Goal: Task Accomplishment & Management: Manage account settings

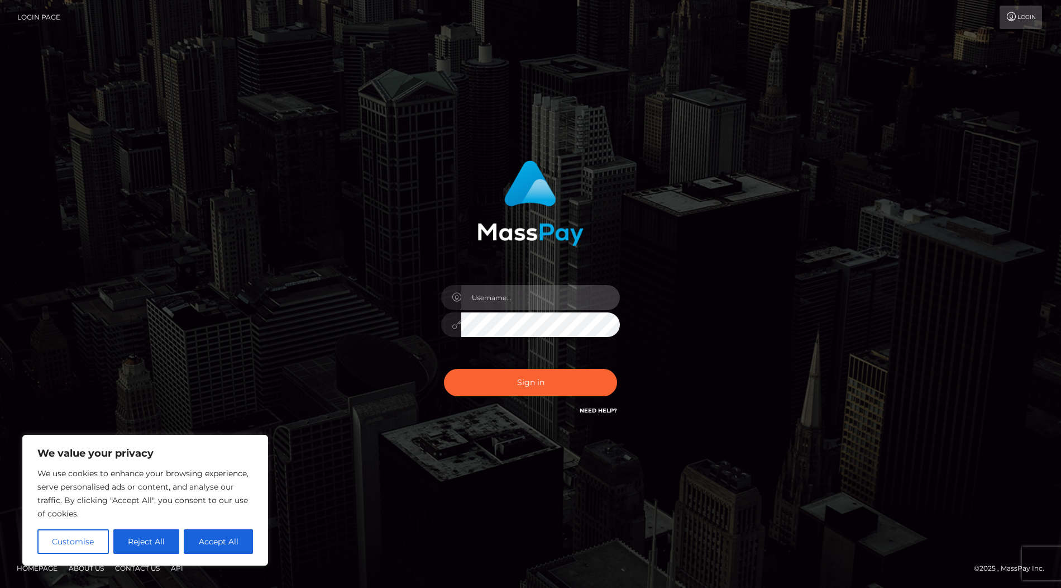
click at [490, 297] on input "text" at bounding box center [540, 297] width 159 height 25
type input "lidiapaybis"
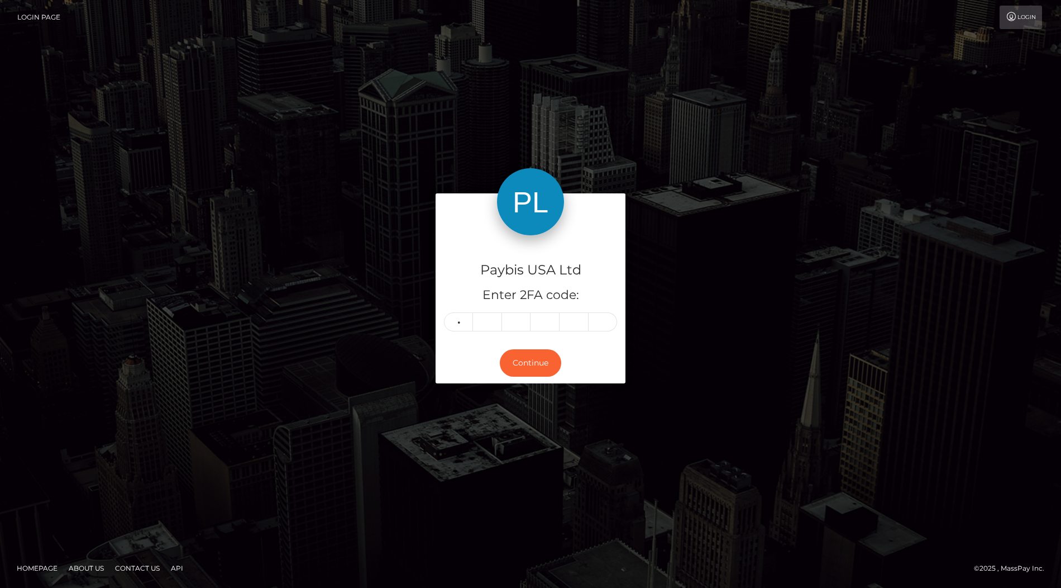
type input "3"
type input "0"
type input "3"
type input "6"
type input "0"
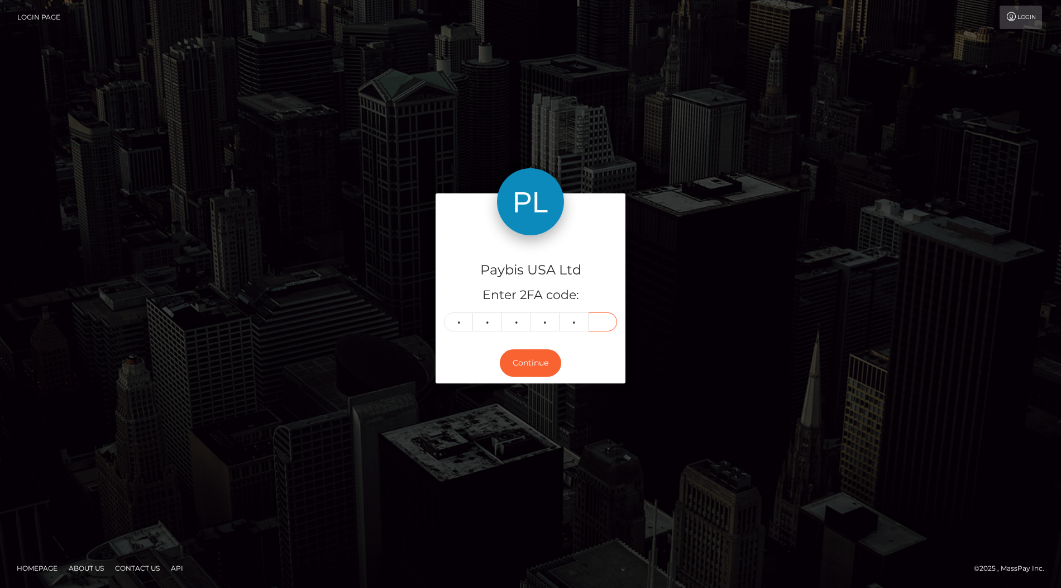
type input "5"
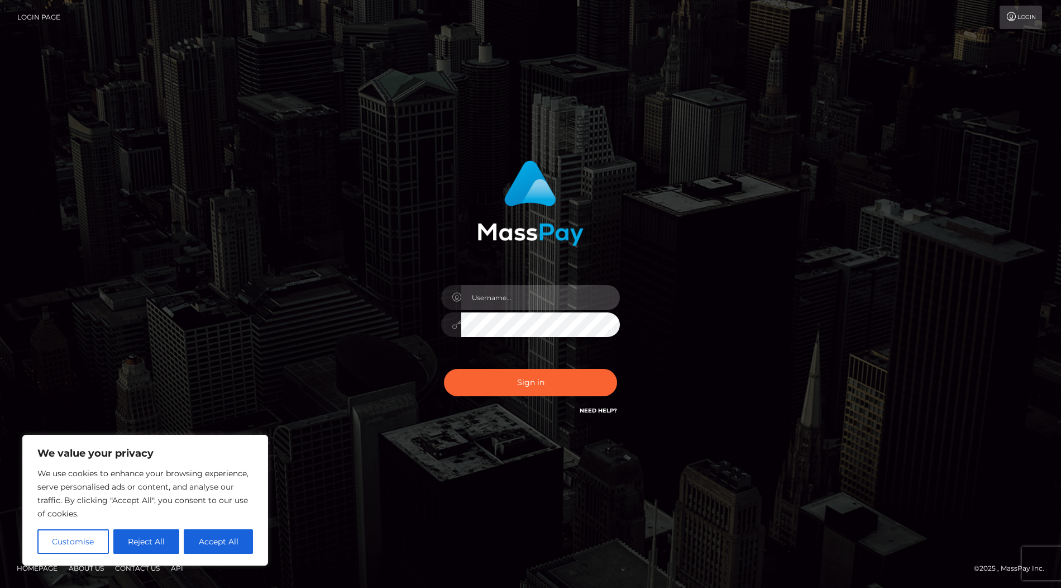
click at [544, 289] on input "text" at bounding box center [540, 297] width 159 height 25
type input "lidiapaybis"
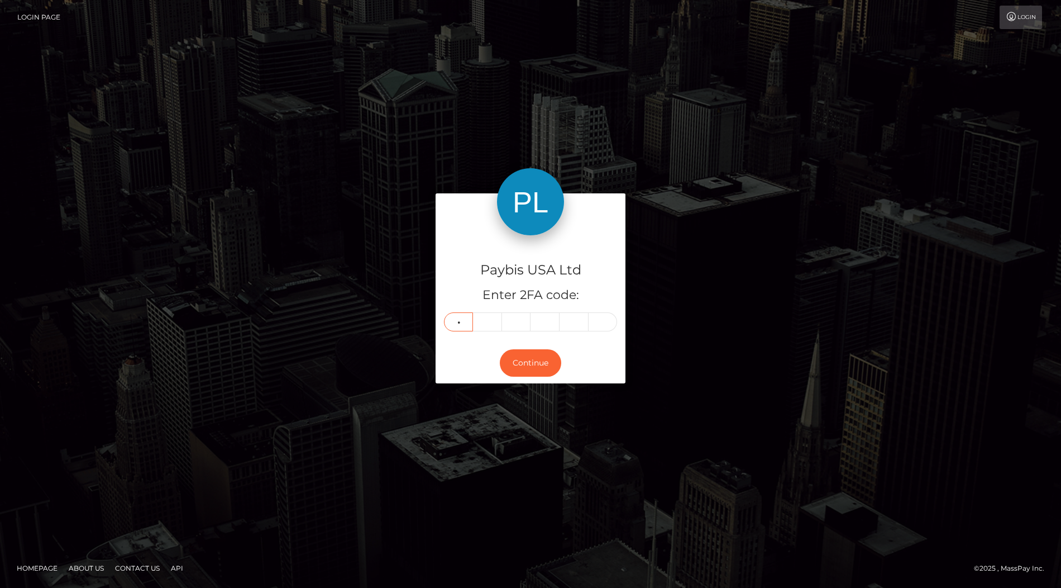
type input "2"
type input "7"
type input "8"
type input "3"
type input "7"
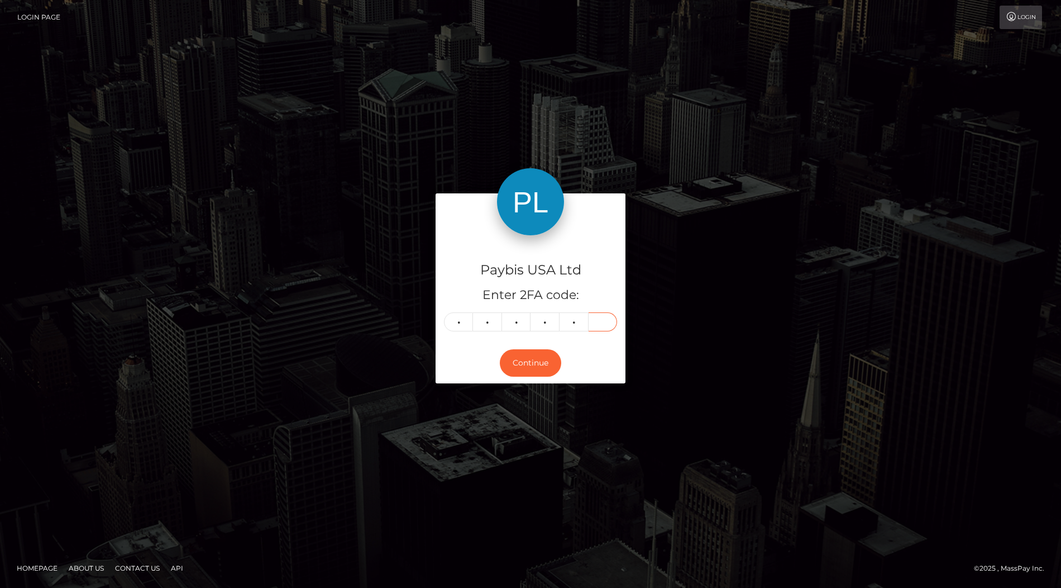
type input "6"
